Goal: Task Accomplishment & Management: Use online tool/utility

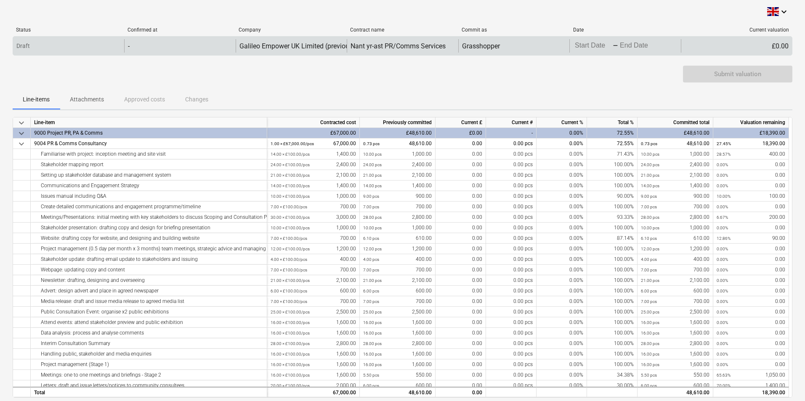
click at [48, 45] on div "Draft" at bounding box center [68, 45] width 111 height 13
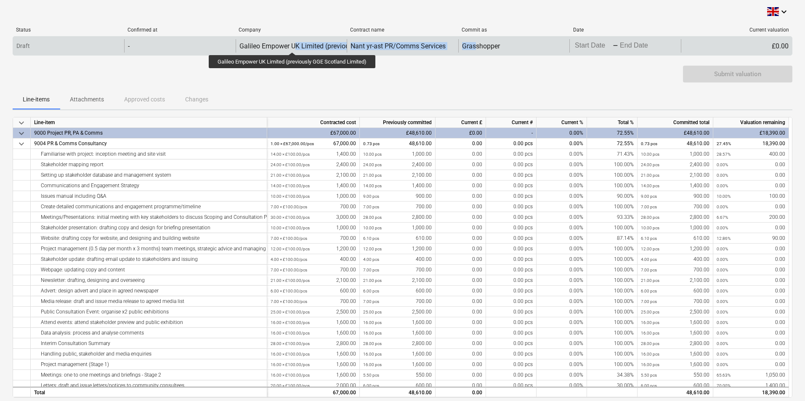
drag, startPoint x: 302, startPoint y: 45, endPoint x: 504, endPoint y: 44, distance: 201.5
click at [487, 44] on div "Draft - Galileo Empower UK Limited (previously GGE Scotland Limited) Nant yr-as…" at bounding box center [402, 45] width 779 height 13
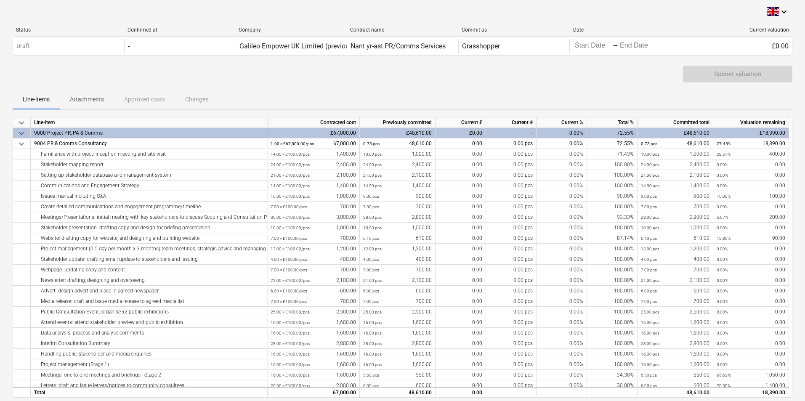
click at [567, 98] on div "Line-items Attachments Approved costs Changes" at bounding box center [402, 99] width 779 height 20
click at [498, 162] on div "0.00 pcs" at bounding box center [511, 164] width 50 height 11
click at [432, 90] on div "Line-items Attachments Approved costs Changes" at bounding box center [402, 99] width 779 height 20
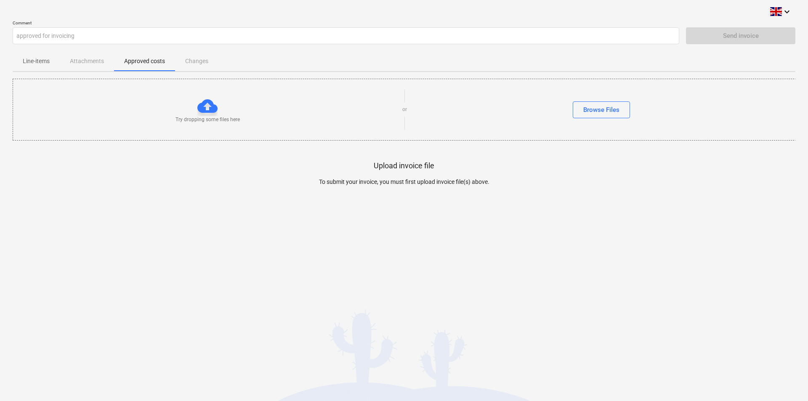
click at [77, 62] on div "Line-items Attachments Approved costs Changes" at bounding box center [404, 61] width 782 height 20
click at [43, 64] on p "Line-items" at bounding box center [36, 61] width 27 height 9
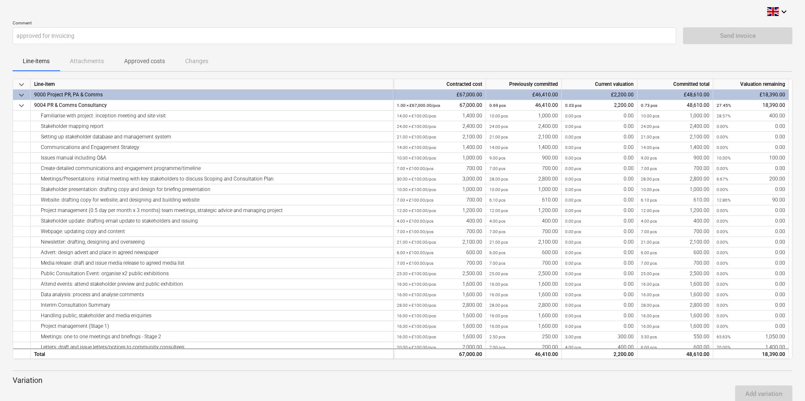
click at [149, 60] on p "Approved costs" at bounding box center [144, 61] width 41 height 9
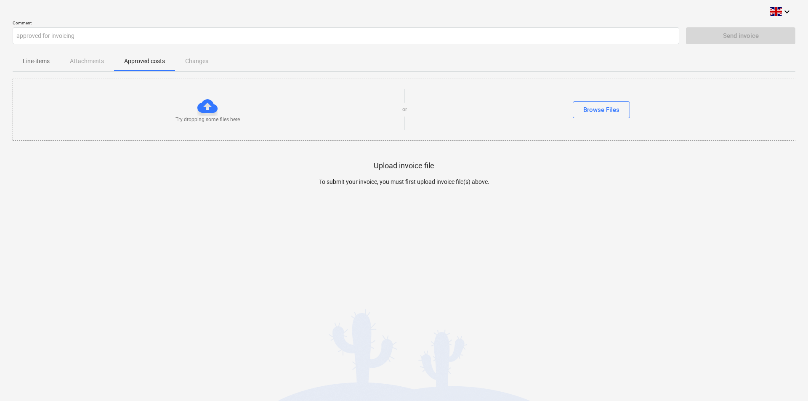
click at [480, 285] on div "keyboard_arrow_down Comment approved for invoicing Send invoice Line-items Atta…" at bounding box center [404, 200] width 808 height 401
click at [38, 63] on p "Line-items" at bounding box center [36, 61] width 27 height 9
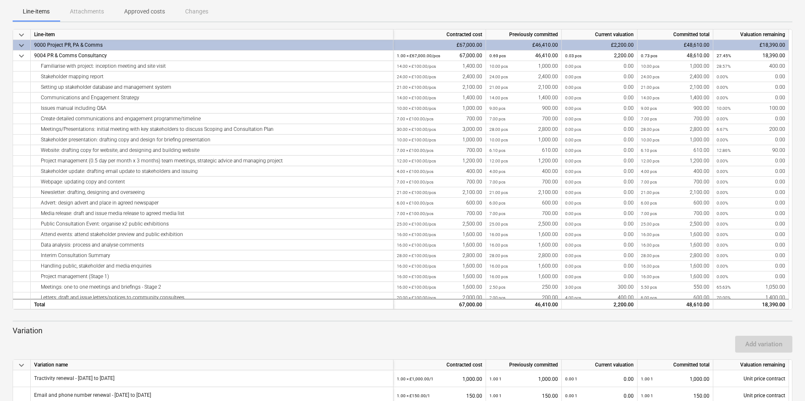
click at [105, 14] on div "Line-items Attachments Approved costs Changes" at bounding box center [402, 11] width 779 height 20
click at [137, 13] on p "Approved costs" at bounding box center [144, 11] width 41 height 9
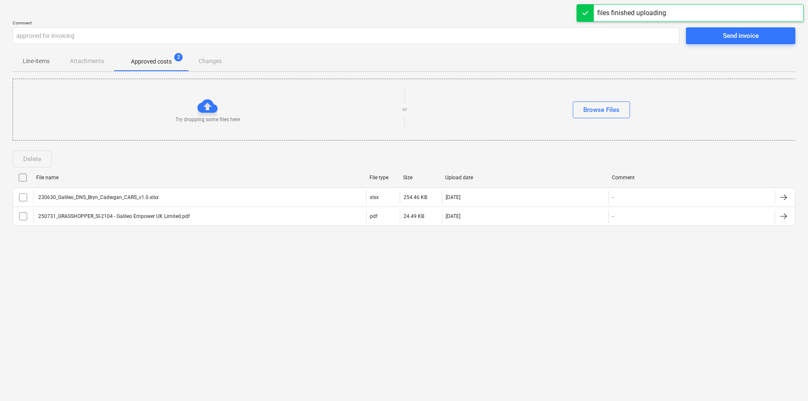
click at [195, 338] on div "keyboard_arrow_down Comment approved for invoicing Send invoice Line-items Atta…" at bounding box center [404, 200] width 808 height 401
click at [729, 35] on div "Send invoice" at bounding box center [741, 35] width 36 height 11
